Goal: Check status

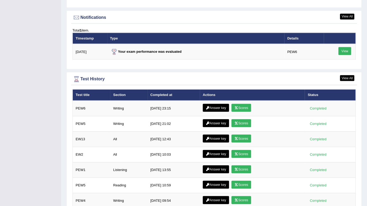
scroll to position [645, 0]
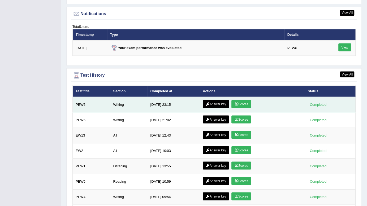
click at [221, 100] on link "Answer key" at bounding box center [215, 104] width 26 height 8
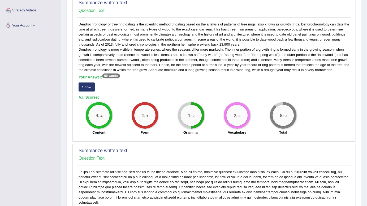
scroll to position [99, 0]
click at [86, 86] on button "Show" at bounding box center [86, 87] width 16 height 9
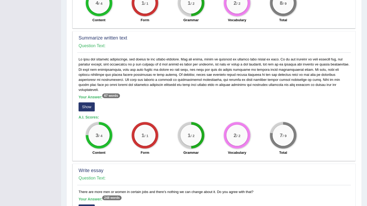
scroll to position [217, 0]
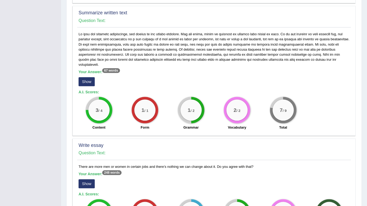
click at [108, 116] on div "3 / 4 Content" at bounding box center [99, 114] width 46 height 34
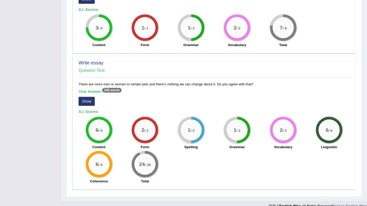
scroll to position [326, 0]
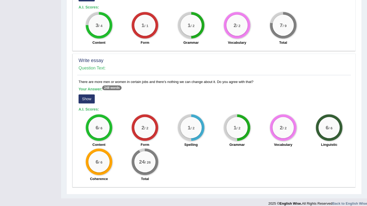
click at [87, 94] on button "Show" at bounding box center [86, 98] width 16 height 9
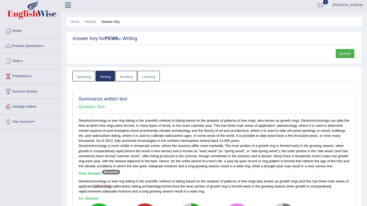
scroll to position [0, 0]
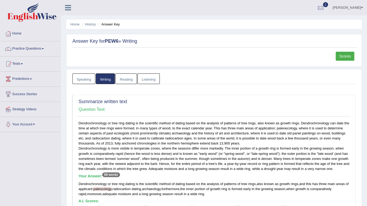
click at [345, 55] on link "Scores" at bounding box center [344, 56] width 19 height 9
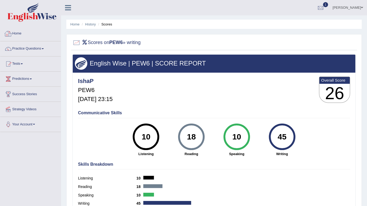
click at [29, 37] on link "Home" at bounding box center [30, 32] width 60 height 13
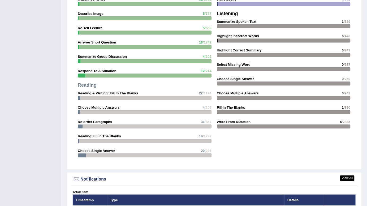
scroll to position [479, 0]
